Goal: Browse casually: Explore the website without a specific task or goal

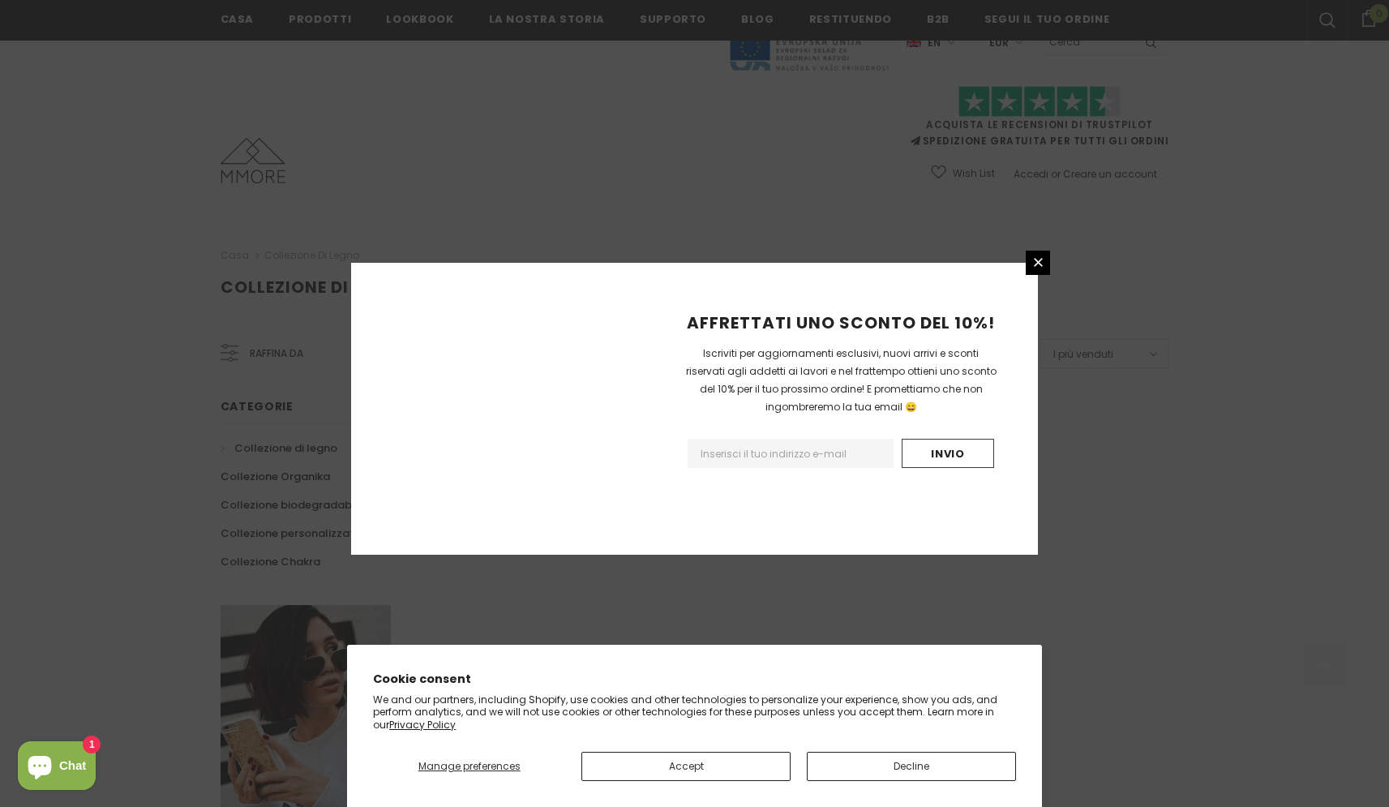
scroll to position [855, 0]
